Goal: Task Accomplishment & Management: Complete application form

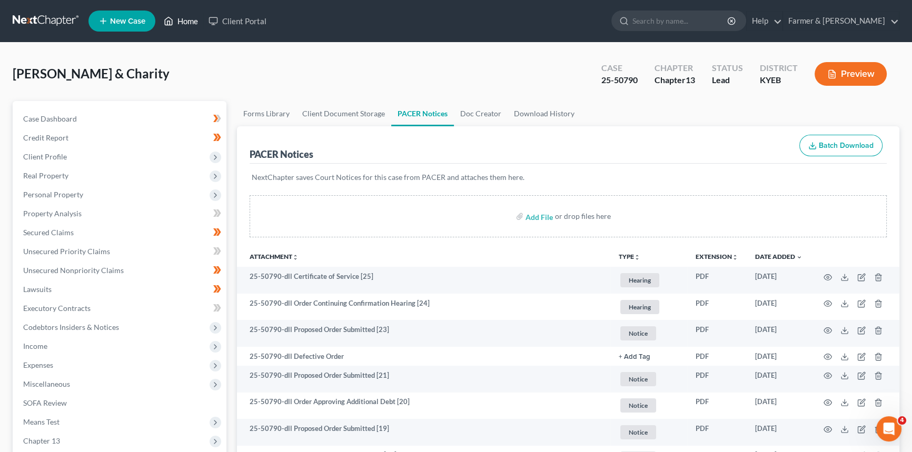
click at [189, 17] on link "Home" at bounding box center [181, 21] width 45 height 19
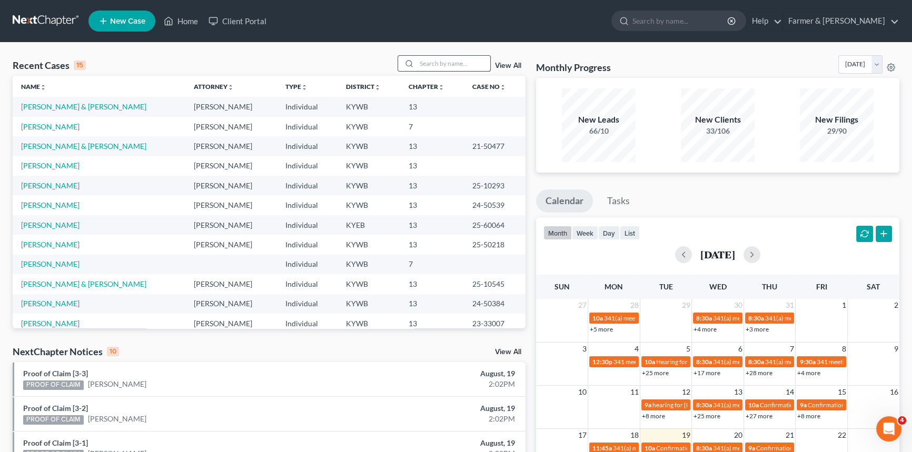
click at [432, 65] on input "search" at bounding box center [454, 63] width 74 height 15
type input "[PERSON_NAME]"
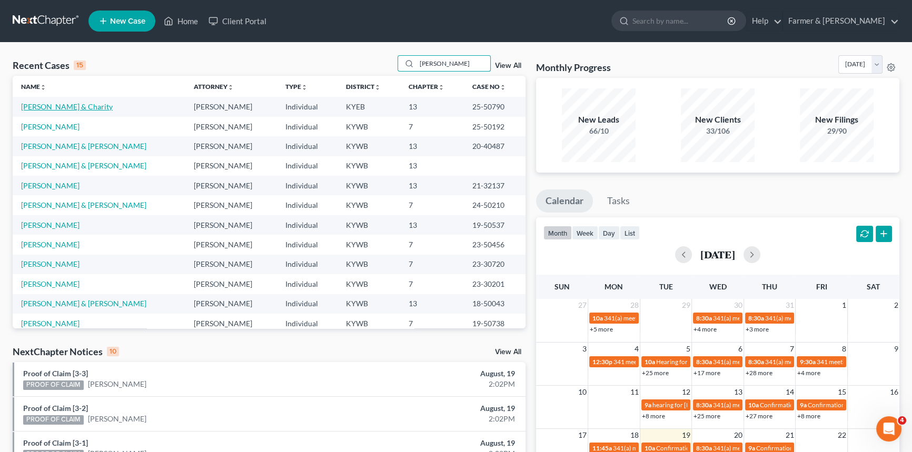
click at [81, 106] on link "[PERSON_NAME] & Charity" at bounding box center [67, 106] width 92 height 9
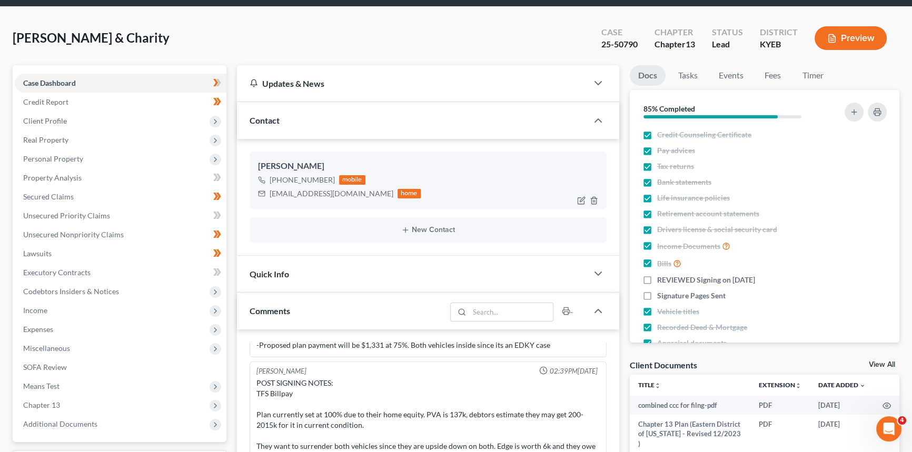
scroll to position [95, 0]
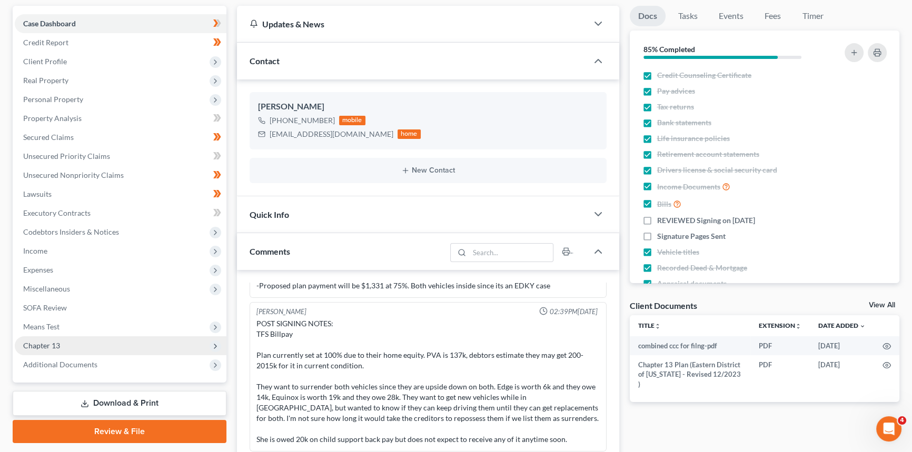
click at [48, 205] on span "Chapter 13" at bounding box center [41, 345] width 37 height 9
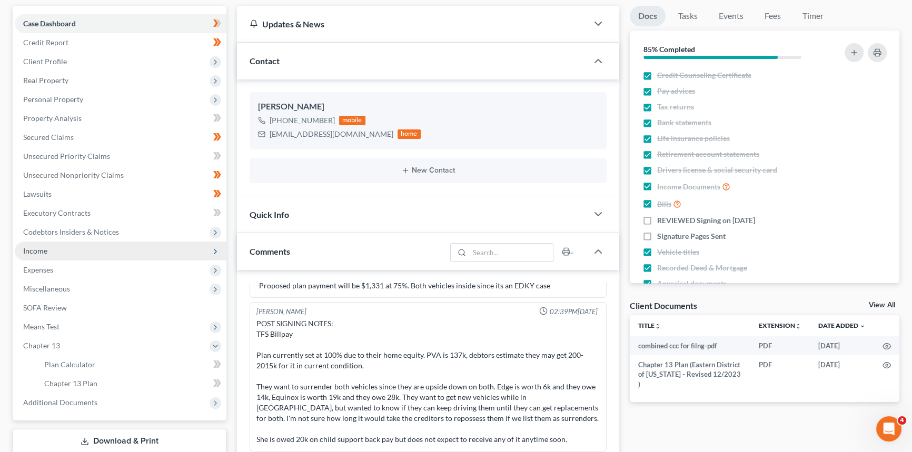
click at [54, 205] on span "Income" at bounding box center [121, 251] width 212 height 19
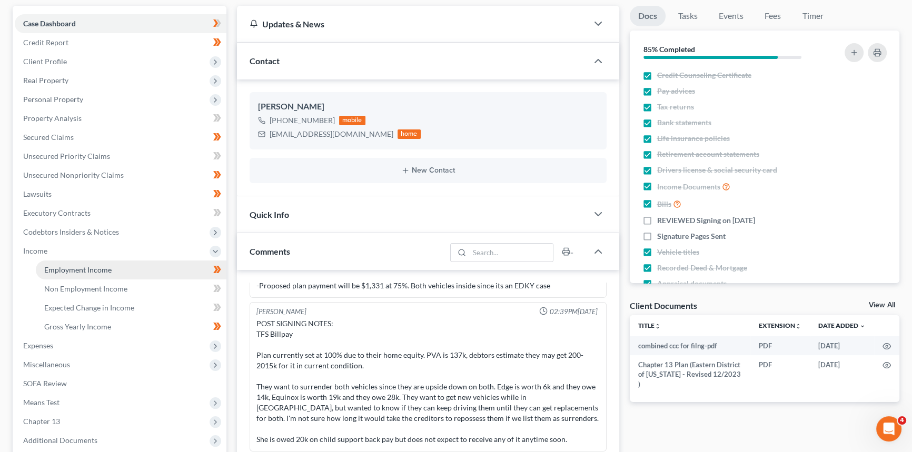
click at [81, 205] on link "Employment Income" at bounding box center [131, 270] width 191 height 19
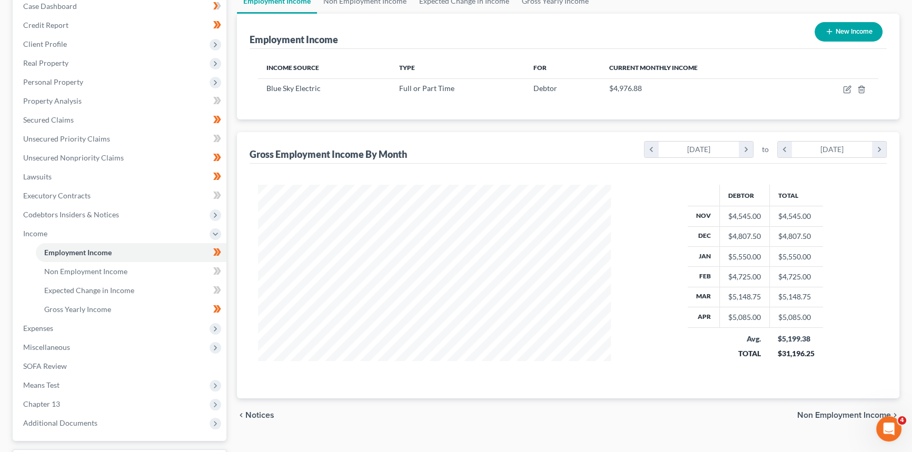
scroll to position [95, 0]
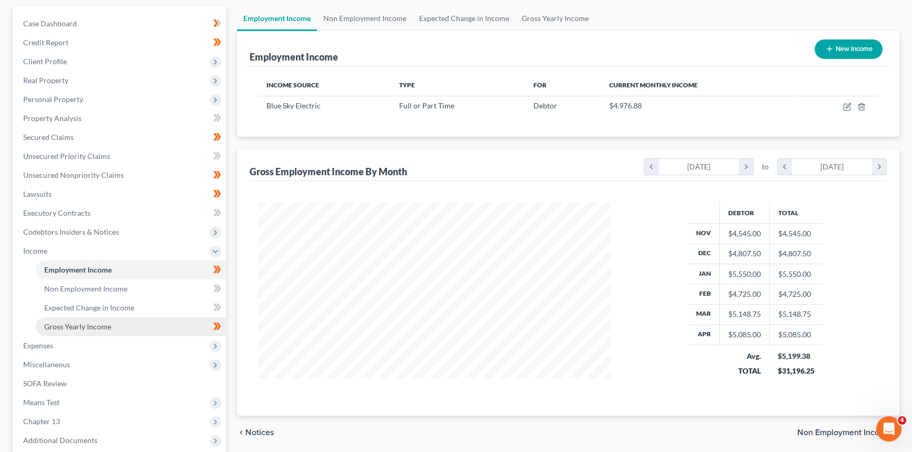
click at [74, 205] on span "Gross Yearly Income" at bounding box center [77, 326] width 67 height 9
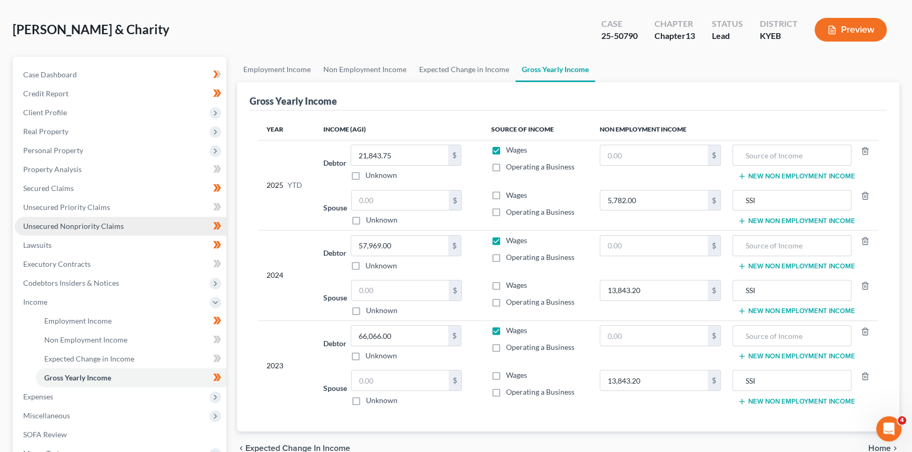
scroll to position [143, 0]
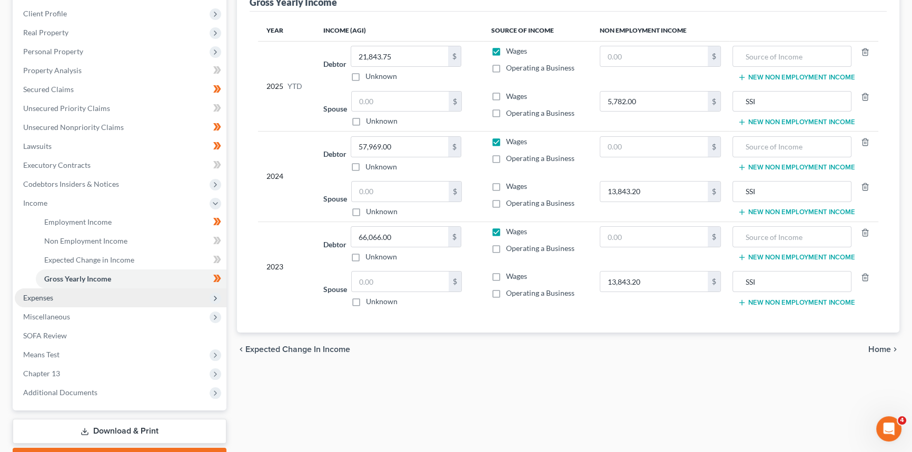
click at [42, 205] on span "Expenses" at bounding box center [38, 297] width 30 height 9
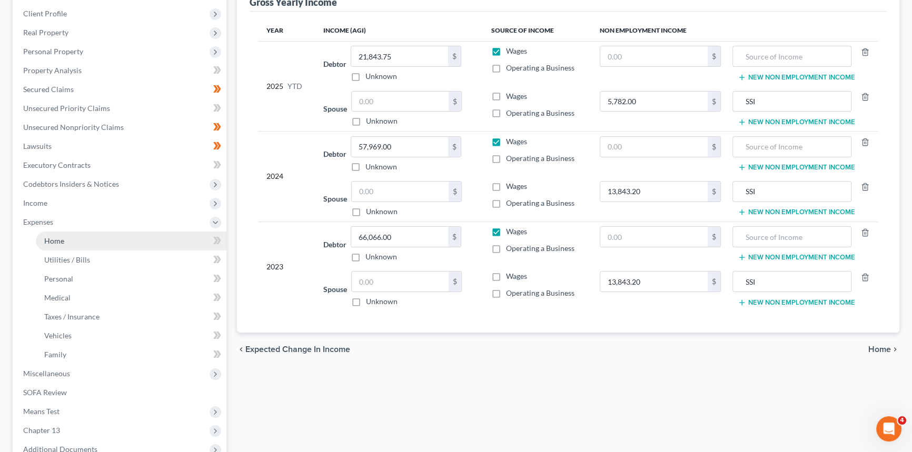
click at [73, 205] on link "Home" at bounding box center [131, 241] width 191 height 19
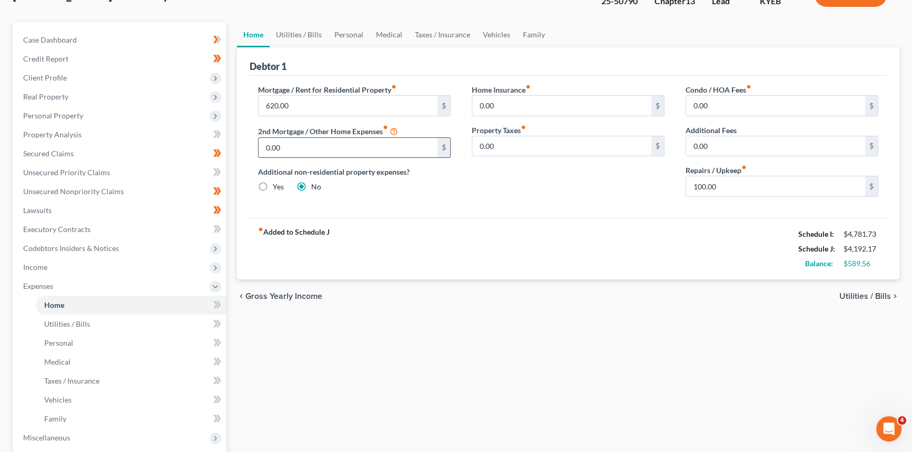
scroll to position [95, 0]
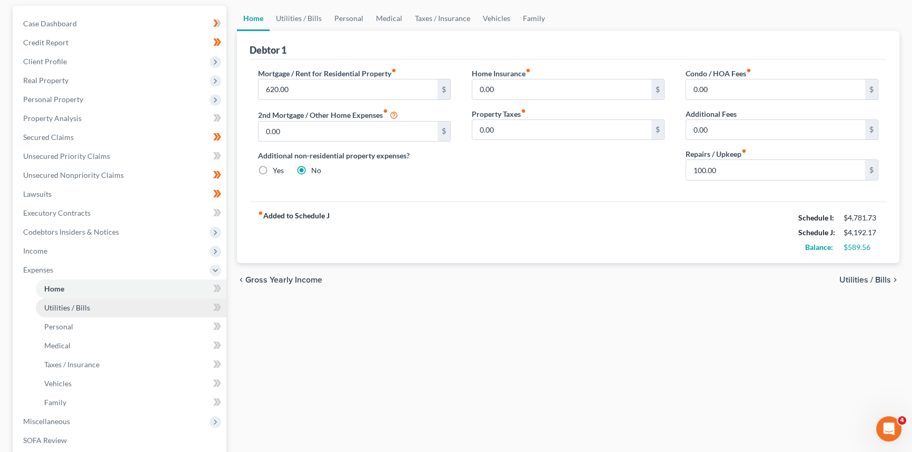
click at [67, 205] on span "Utilities / Bills" at bounding box center [67, 307] width 46 height 9
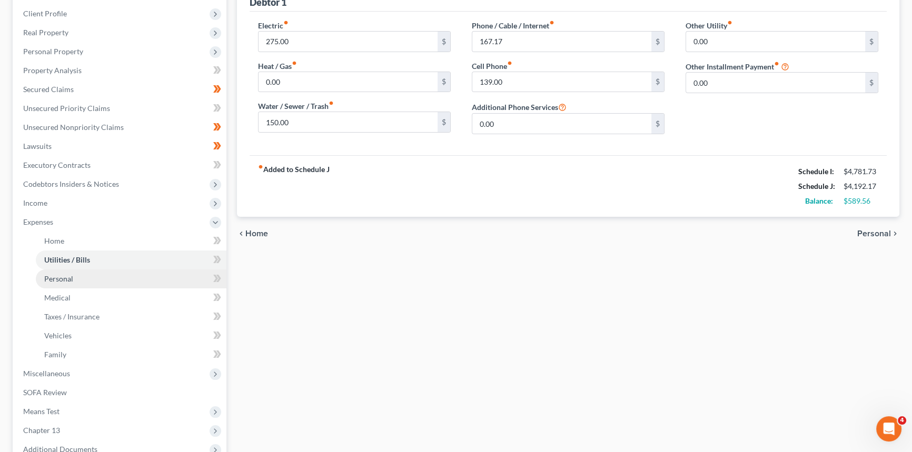
click at [86, 205] on link "Personal" at bounding box center [131, 279] width 191 height 19
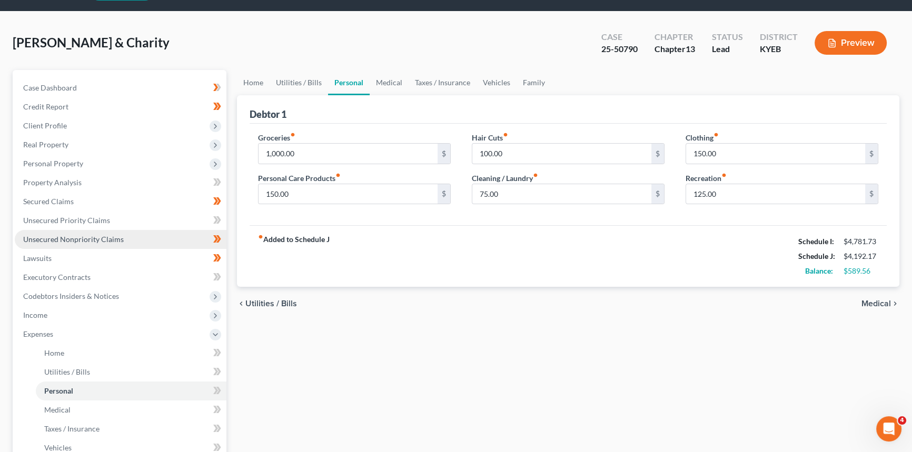
scroll to position [47, 0]
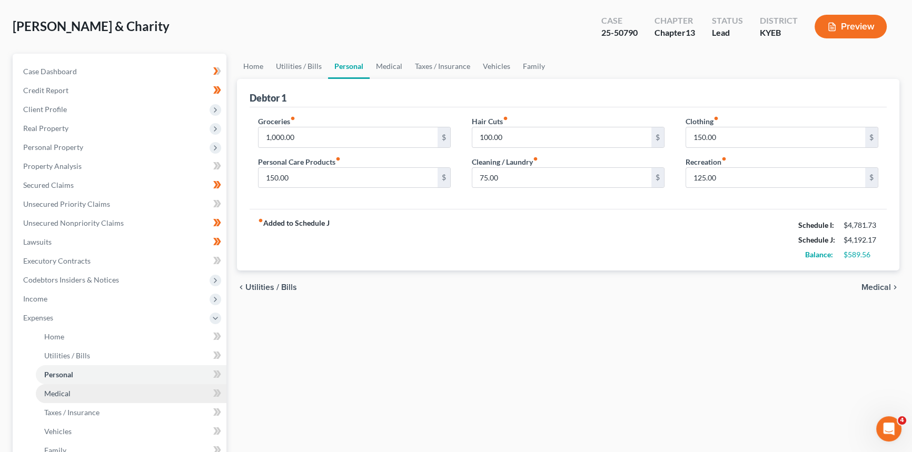
click at [68, 205] on span "Medical" at bounding box center [57, 393] width 26 height 9
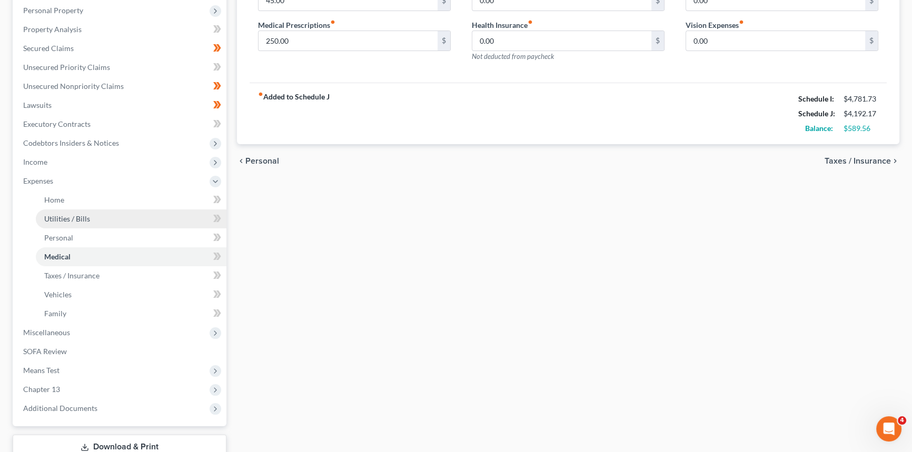
scroll to position [191, 0]
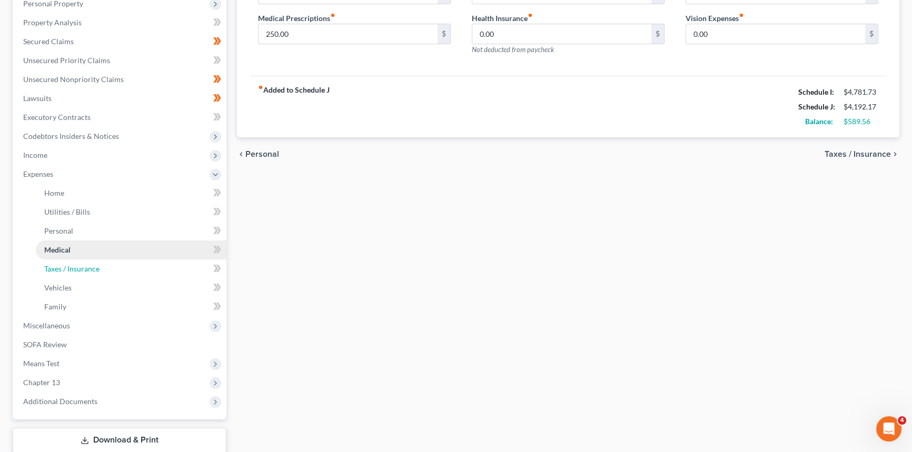
drag, startPoint x: 74, startPoint y: 266, endPoint x: 126, endPoint y: 241, distance: 57.9
click at [74, 205] on span "Taxes / Insurance" at bounding box center [71, 268] width 55 height 9
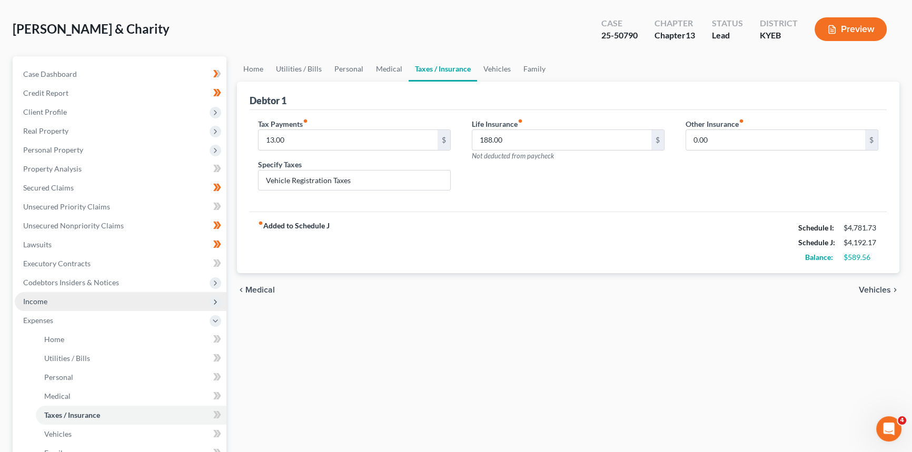
scroll to position [95, 0]
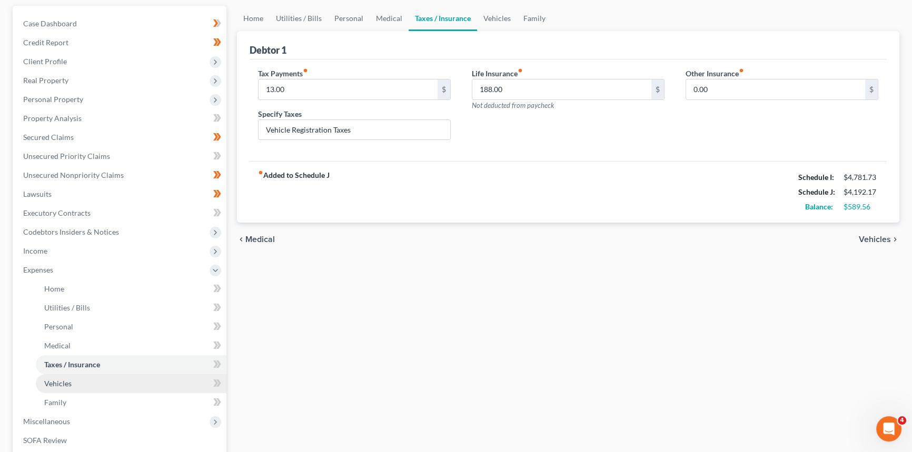
click at [62, 205] on span "Vehicles" at bounding box center [57, 383] width 27 height 9
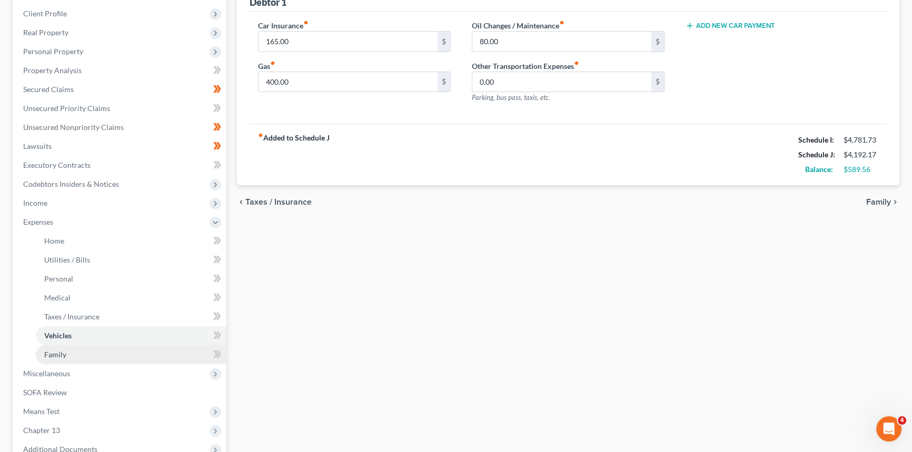
click at [65, 205] on span "Family" at bounding box center [55, 354] width 22 height 9
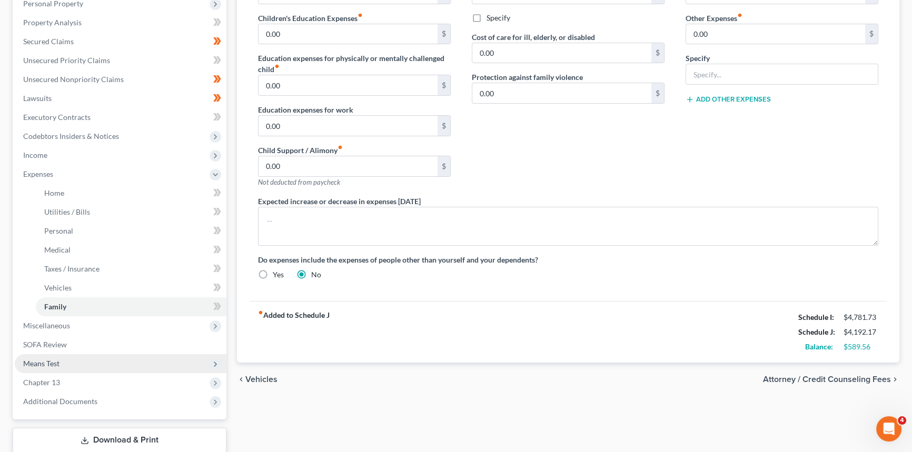
click at [59, 205] on span "Means Test" at bounding box center [41, 363] width 36 height 9
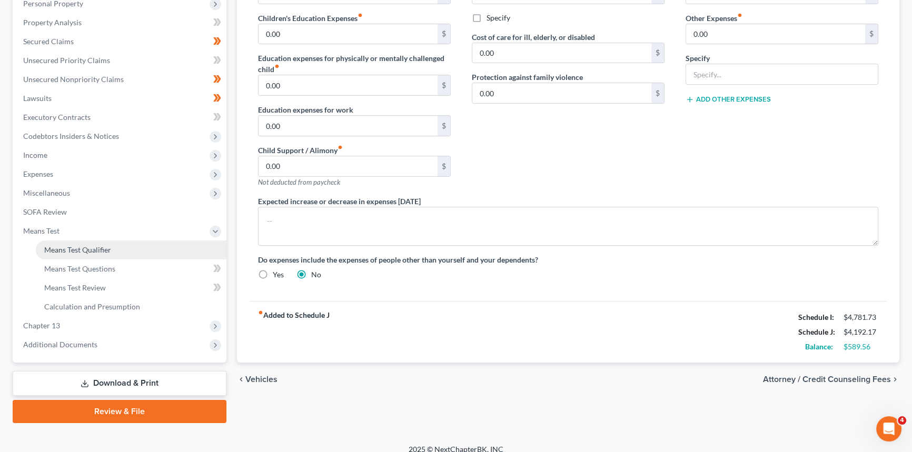
click at [113, 205] on link "Means Test Qualifier" at bounding box center [131, 250] width 191 height 19
